Goal: Task Accomplishment & Management: Use online tool/utility

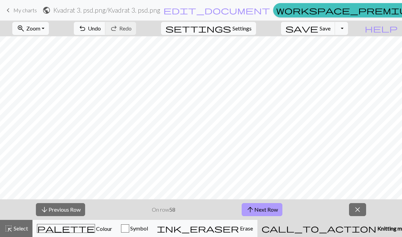
click at [272, 210] on button "arrow_upward Next Row" at bounding box center [262, 209] width 41 height 13
click at [6, 11] on span "keyboard_arrow_left" at bounding box center [8, 10] width 8 height 10
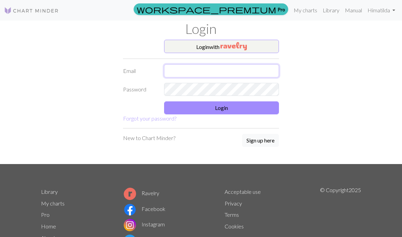
click at [239, 74] on input "text" at bounding box center [221, 70] width 115 height 13
click at [231, 72] on input "text" at bounding box center [221, 70] width 115 height 13
click at [230, 75] on input "text" at bounding box center [221, 70] width 115 height 13
click at [320, 90] on div "Login with Email Password Login Forgot your password? New to Chart Minder? Sign…" at bounding box center [201, 102] width 329 height 125
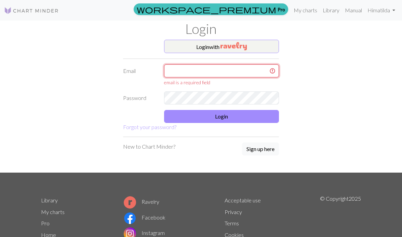
click at [252, 70] on input "text" at bounding box center [221, 70] width 115 height 13
type input "env"
click at [322, 105] on div "Login with Email env email must be a valid email Password Login Forgot your pas…" at bounding box center [201, 106] width 329 height 133
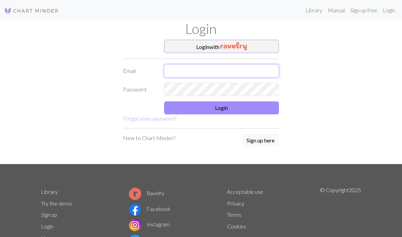
click at [240, 71] on input "text" at bounding box center [221, 70] width 115 height 13
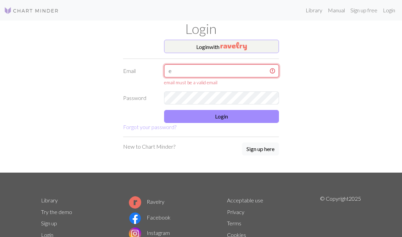
click at [199, 69] on input "e" at bounding box center [221, 70] width 115 height 13
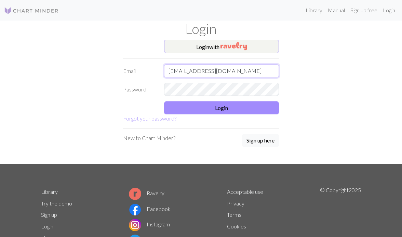
type input "envallmatilda@gmail.com"
click at [188, 96] on form "Login with Email envallmatilda@gmail.com Password Login Forgot your password?" at bounding box center [201, 81] width 156 height 83
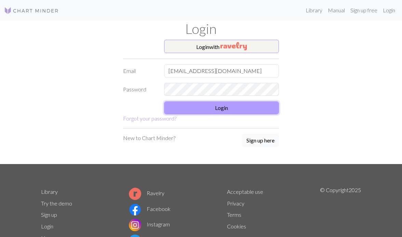
click at [204, 108] on button "Login" at bounding box center [221, 107] width 115 height 13
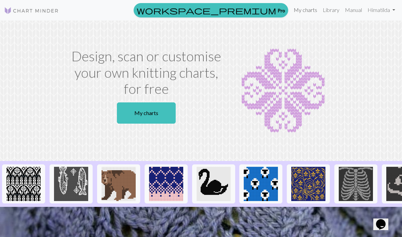
click at [308, 13] on link "My charts" at bounding box center [305, 10] width 29 height 14
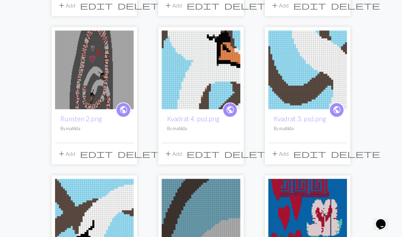
scroll to position [376, 0]
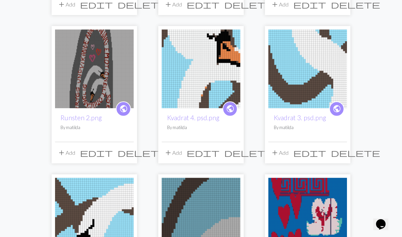
click at [202, 82] on img at bounding box center [201, 68] width 79 height 79
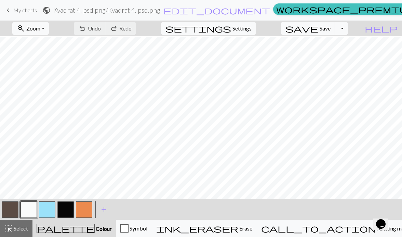
scroll to position [47, 0]
click at [44, 13] on form "public Kvadrat 4. psd.png / Kvadrat 4. psd.png edit_document Edit settings" at bounding box center [156, 9] width 228 height 13
click at [40, 26] on span "Zoom" at bounding box center [33, 28] width 14 height 7
click at [41, 44] on button "Fit all" at bounding box center [40, 43] width 54 height 11
